Goal: Transaction & Acquisition: Purchase product/service

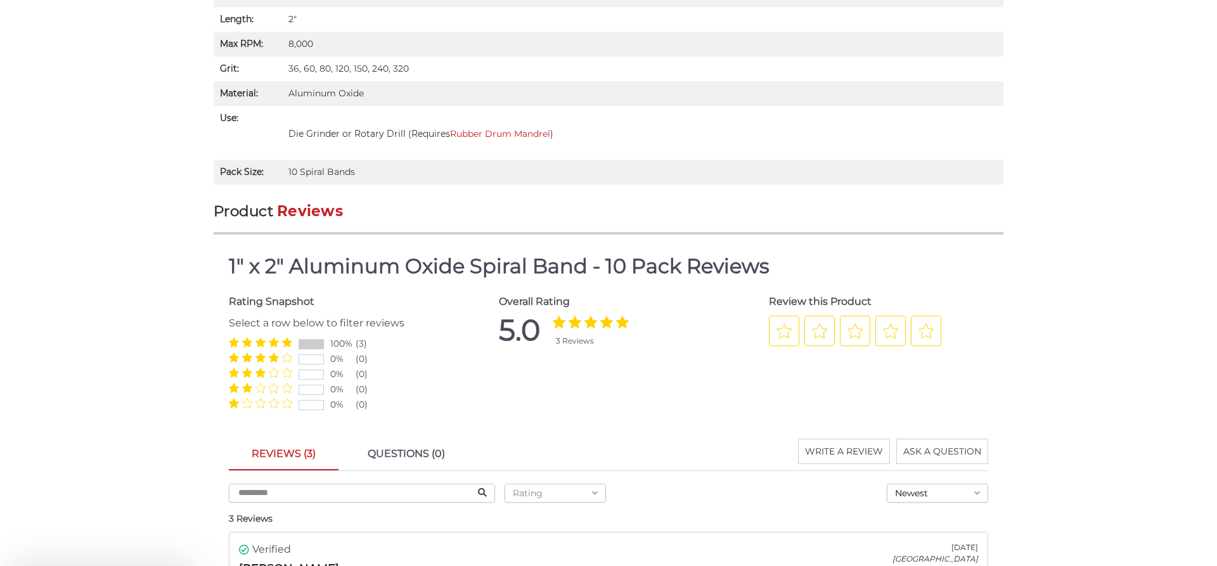
scroll to position [1175, 0]
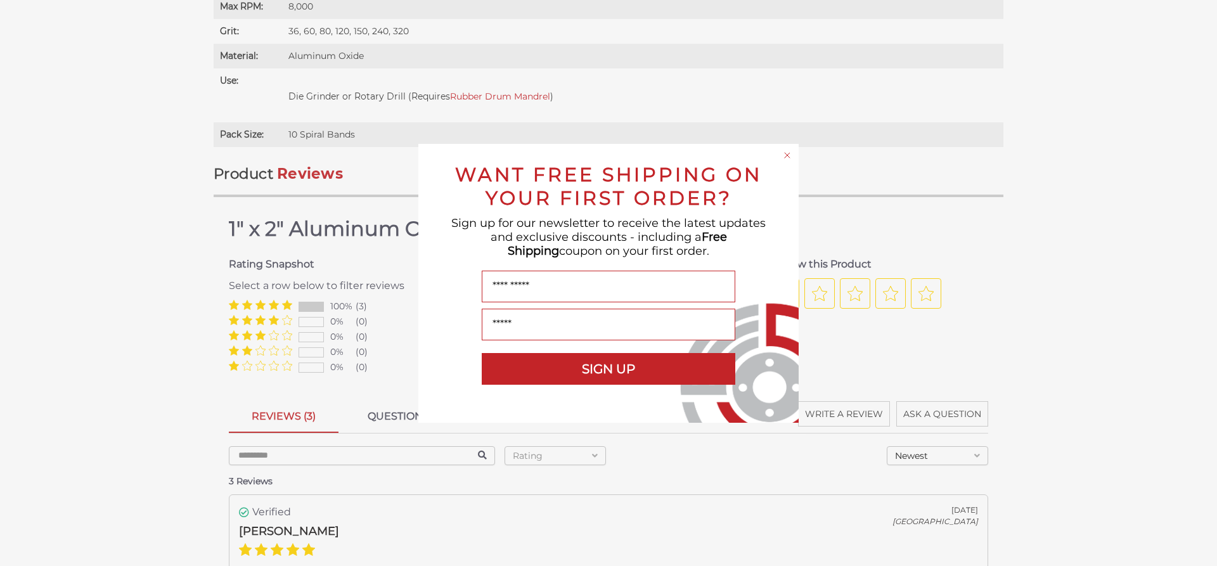
click at [115, 164] on div "Close dialog WANT FREE SHIPPING ON YOUR FIRST ORDER? Sign up for our newsletter…" at bounding box center [608, 283] width 1217 height 566
click at [786, 155] on circle "Close dialog" at bounding box center [788, 155] width 12 height 12
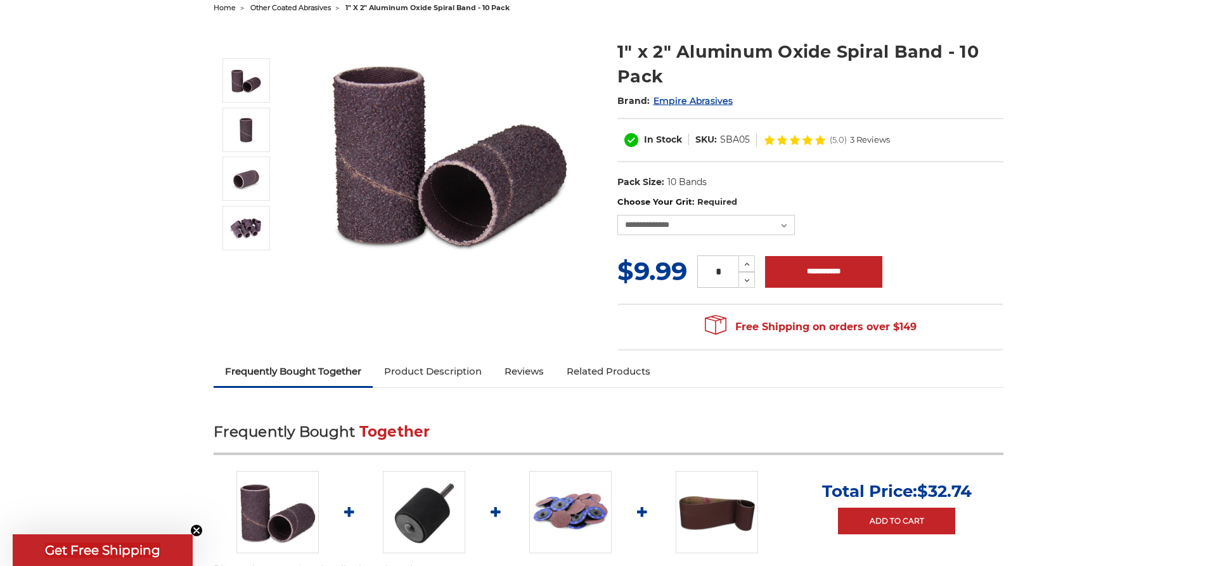
scroll to position [0, 0]
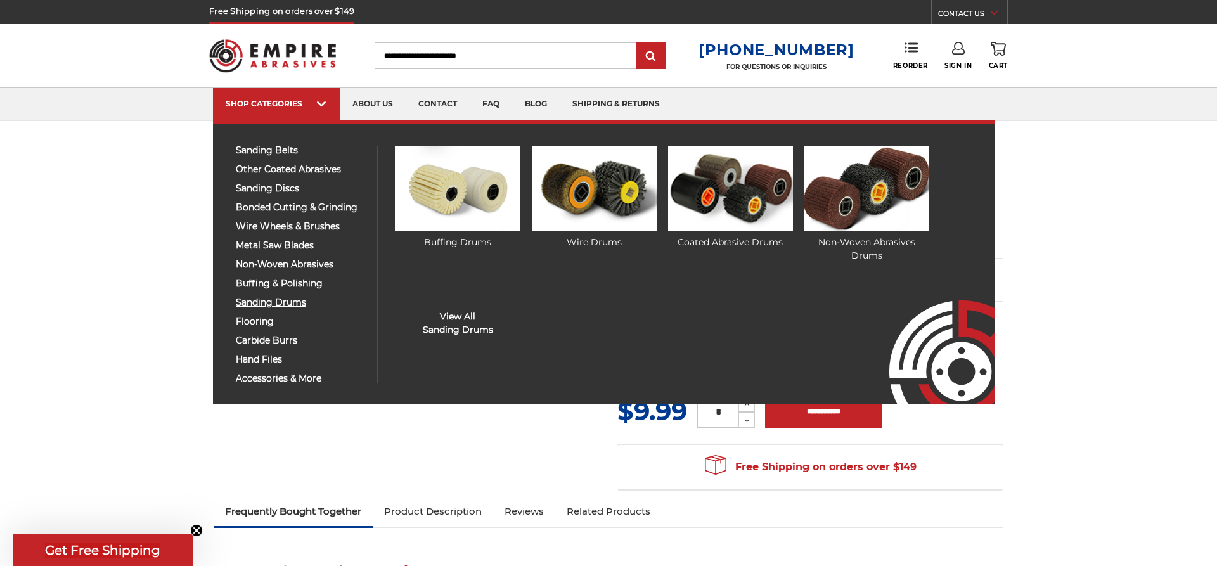
click at [292, 298] on span "sanding drums" at bounding box center [301, 303] width 131 height 10
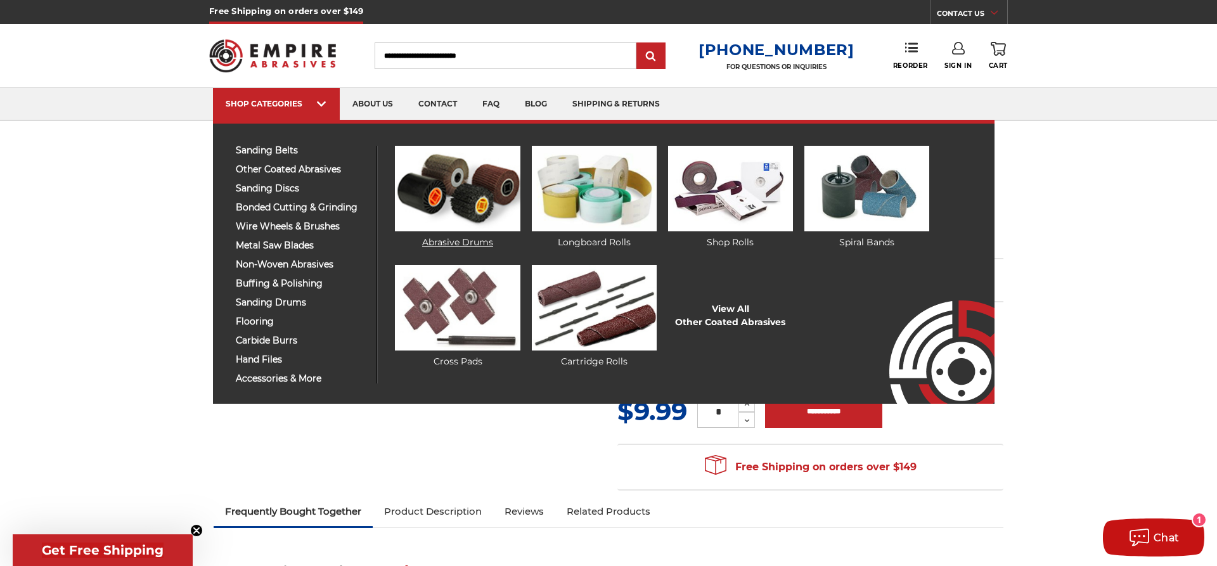
click at [492, 186] on img at bounding box center [457, 189] width 125 height 86
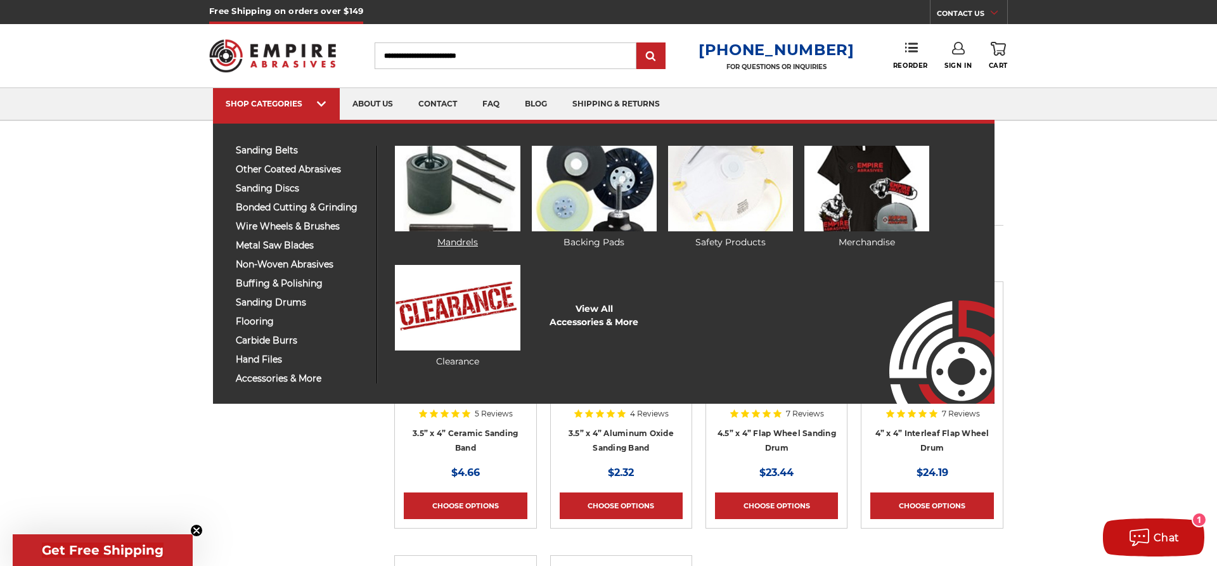
click at [453, 198] on img at bounding box center [457, 189] width 125 height 86
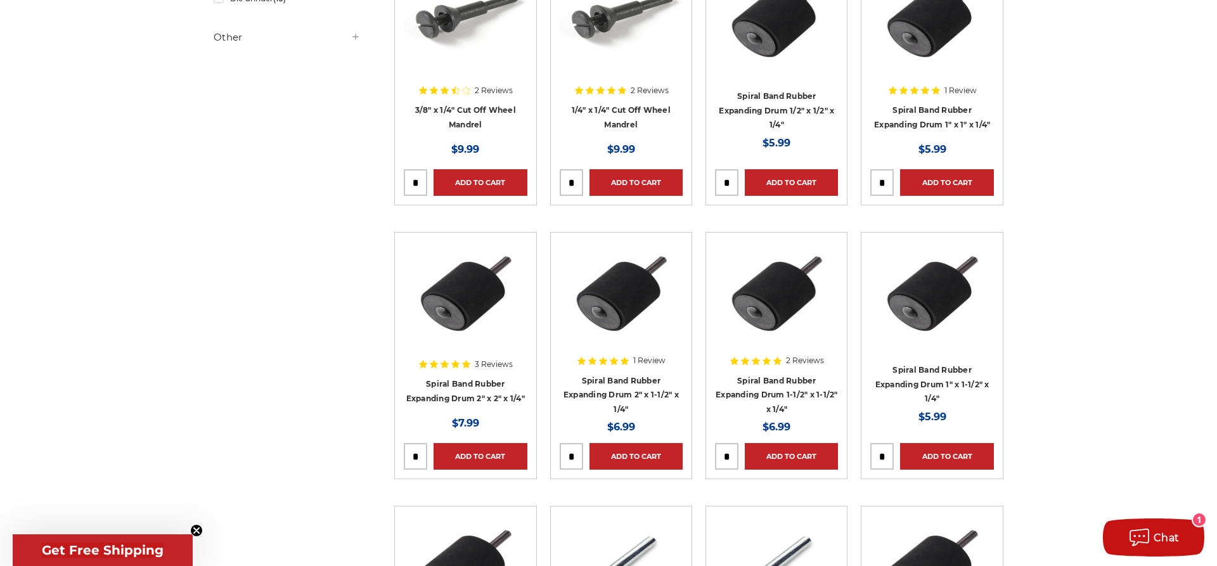
scroll to position [582, 0]
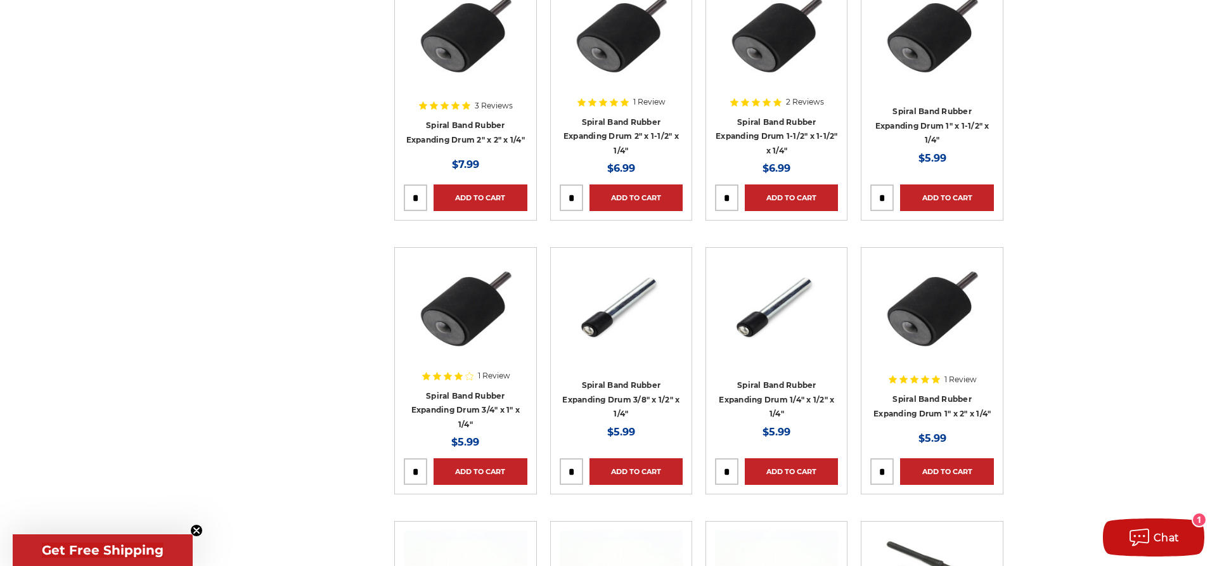
click at [925, 336] on img at bounding box center [932, 307] width 123 height 101
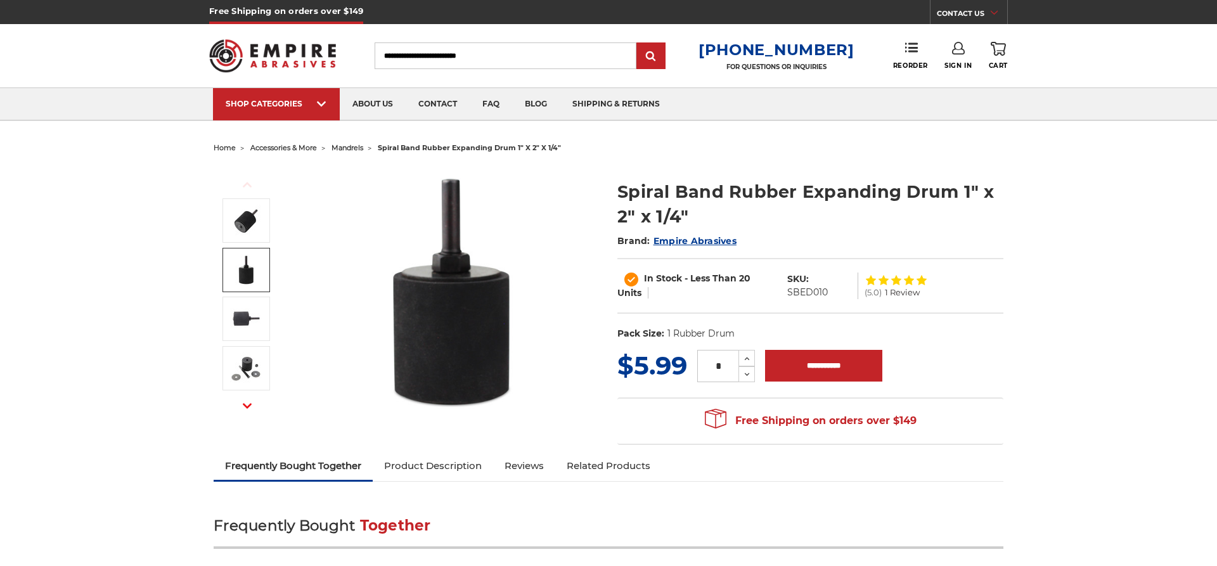
click at [247, 264] on img at bounding box center [246, 270] width 32 height 32
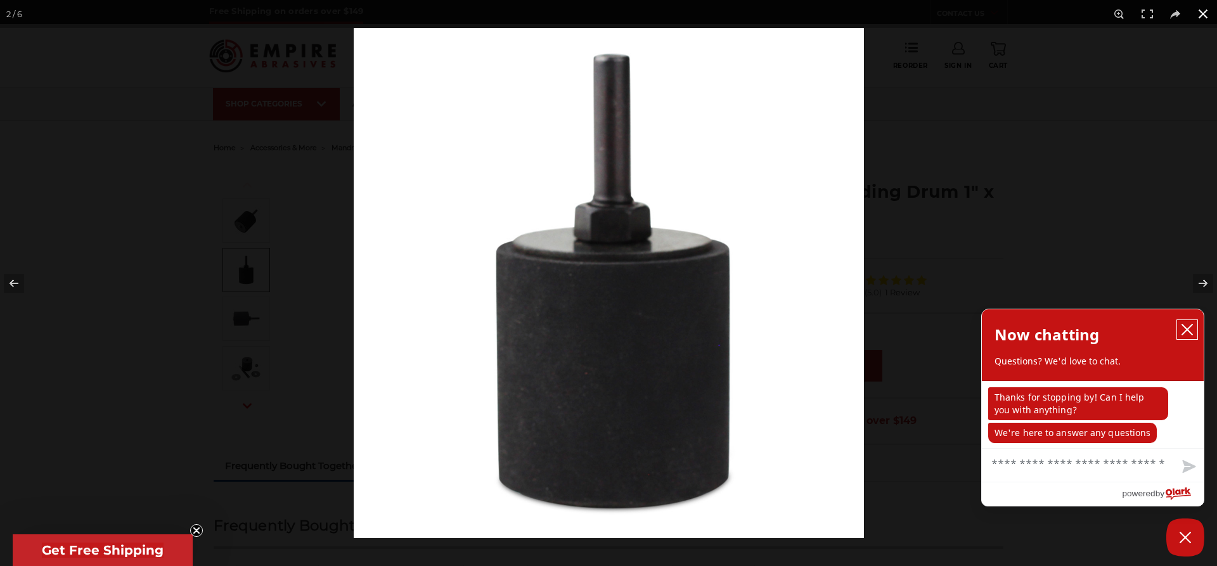
click at [1184, 336] on icon "close chatbox" at bounding box center [1187, 329] width 13 height 13
click at [89, 193] on div at bounding box center [608, 283] width 1217 height 566
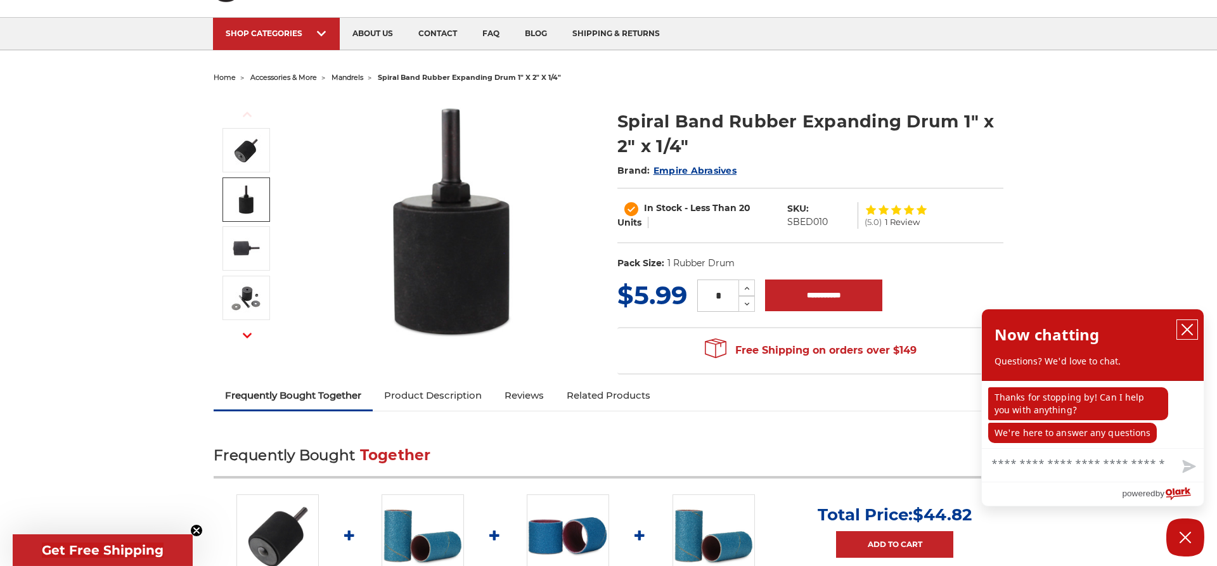
scroll to position [259, 0]
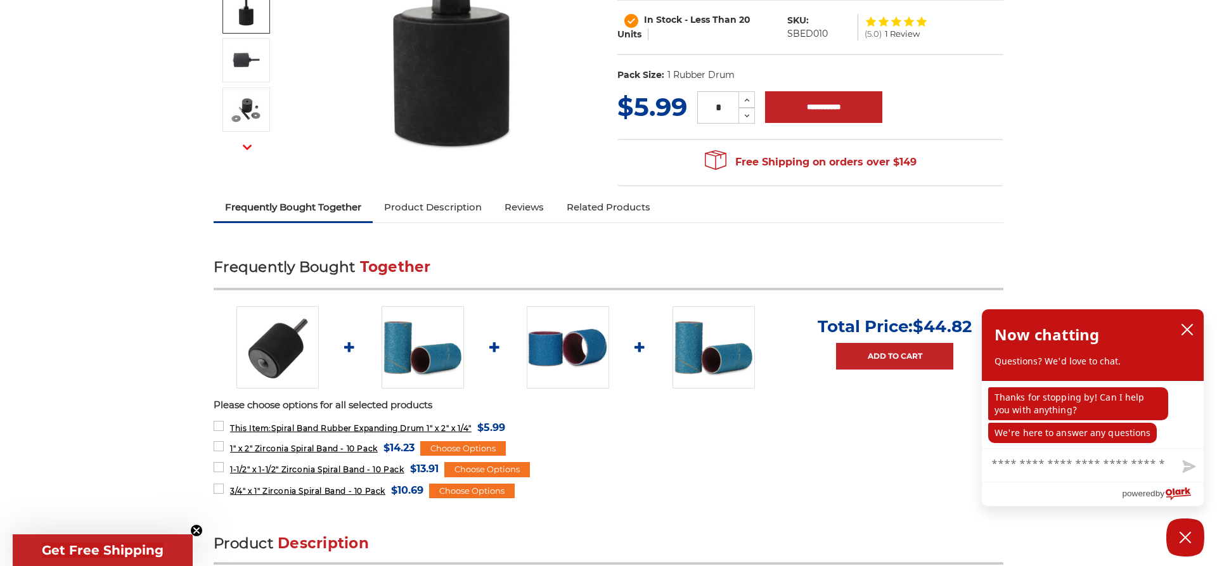
click at [432, 210] on link "Product Description" at bounding box center [433, 207] width 120 height 28
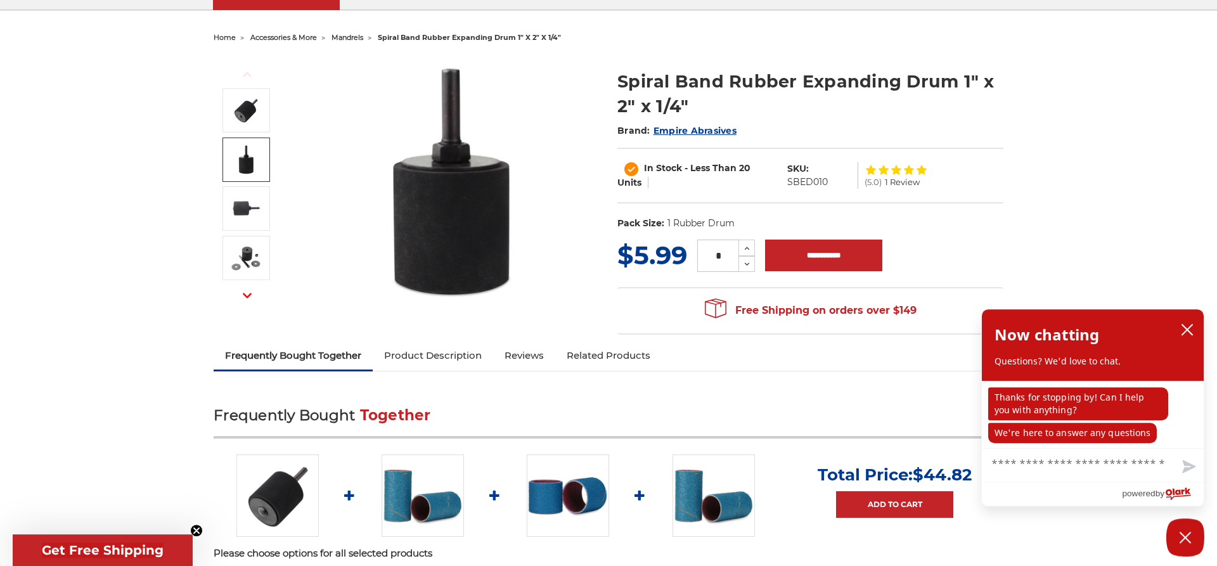
scroll to position [131, 0]
